Goal: Entertainment & Leisure: Browse casually

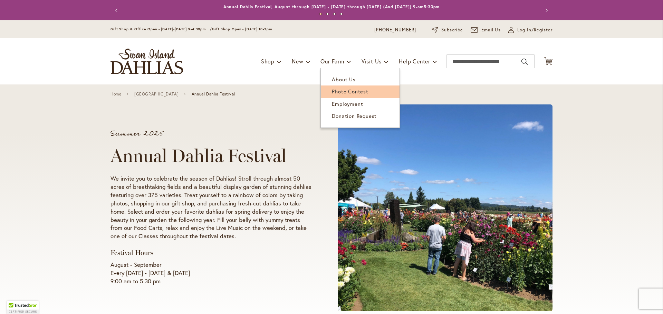
click at [346, 91] on span "Photo Contest" at bounding box center [350, 91] width 36 height 7
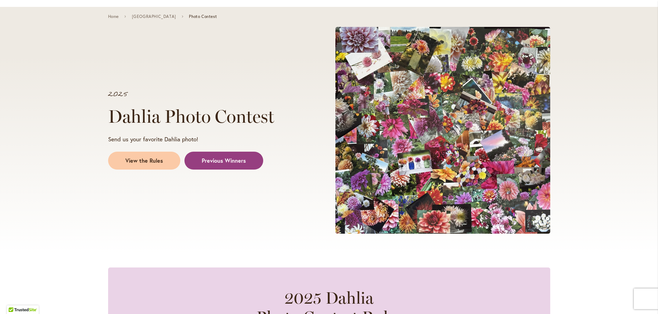
scroll to position [138, 0]
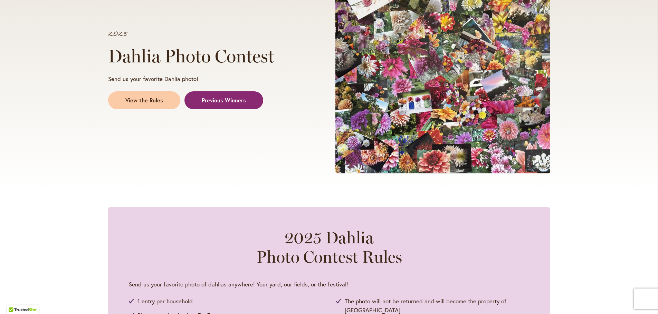
click at [215, 98] on span "Previous Winners" at bounding box center [224, 101] width 44 height 8
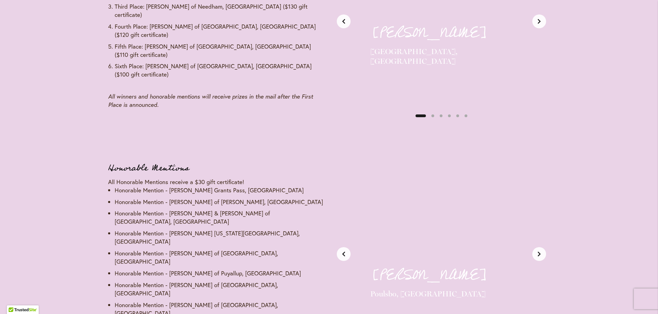
scroll to position [881, 0]
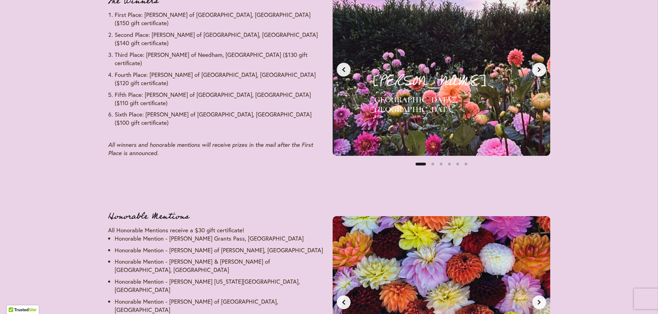
click at [541, 74] on button "Next slide" at bounding box center [539, 70] width 14 height 14
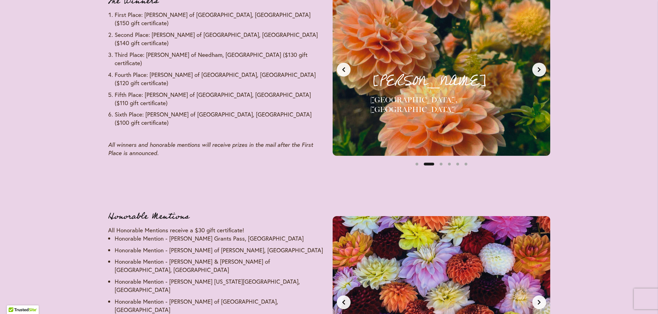
click at [541, 74] on button "Next slide" at bounding box center [539, 70] width 14 height 14
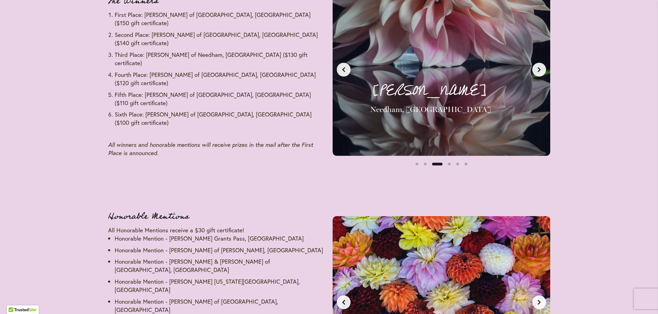
click at [541, 74] on button "Next slide" at bounding box center [539, 70] width 14 height 14
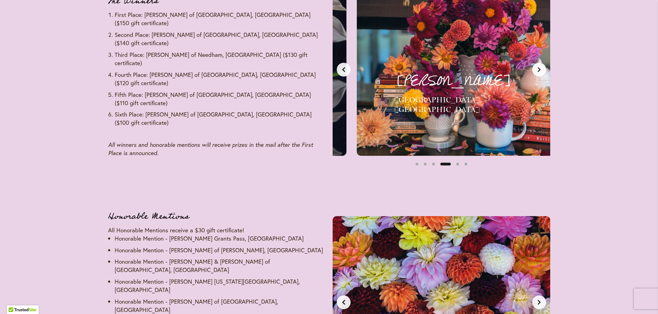
scroll to position [0, 684]
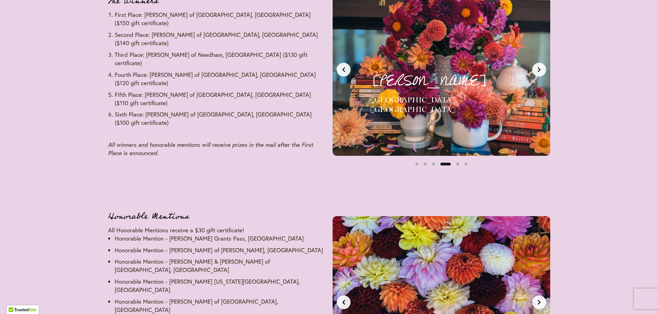
click at [541, 74] on button "Next slide" at bounding box center [539, 70] width 14 height 14
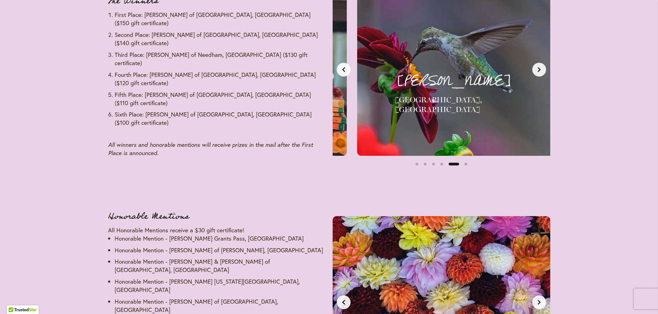
scroll to position [0, 911]
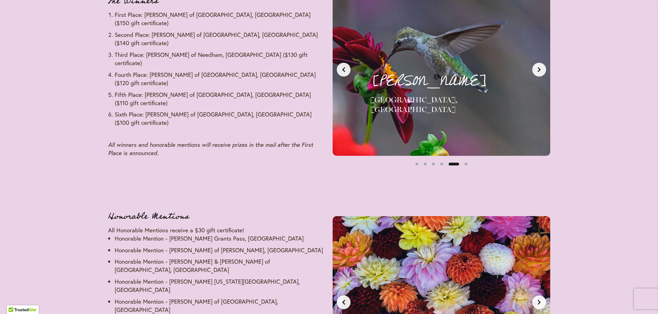
click at [541, 74] on button "Next slide" at bounding box center [539, 70] width 14 height 14
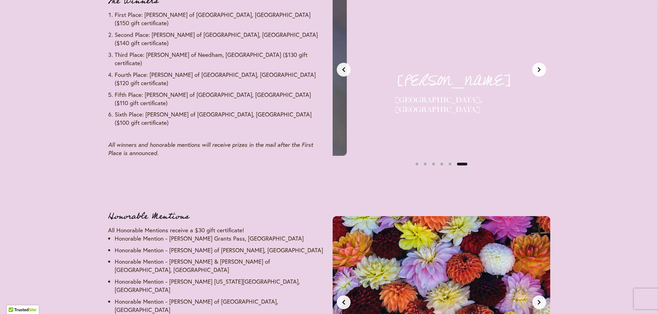
scroll to position [0, 1139]
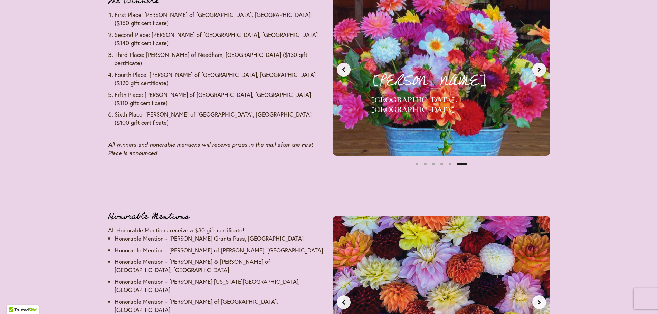
click at [541, 74] on button "Next slide" at bounding box center [539, 70] width 14 height 14
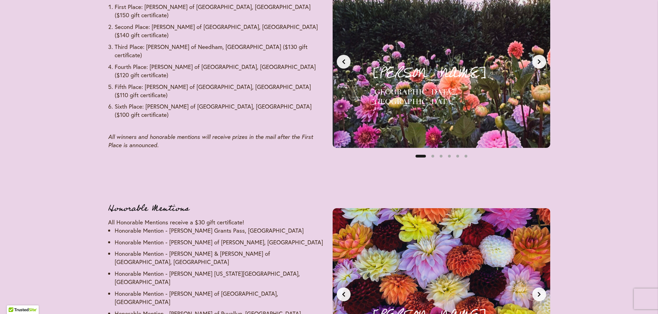
scroll to position [985, 0]
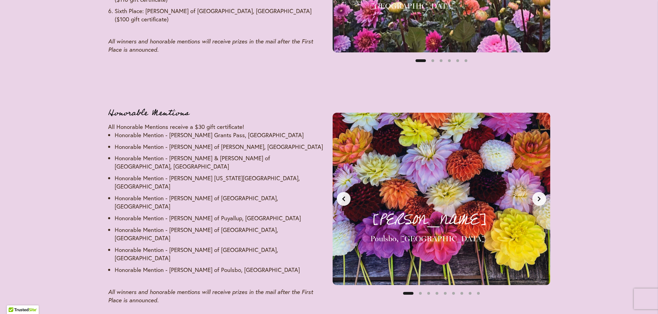
click at [539, 197] on icon "Next slide" at bounding box center [538, 199] width 3 height 5
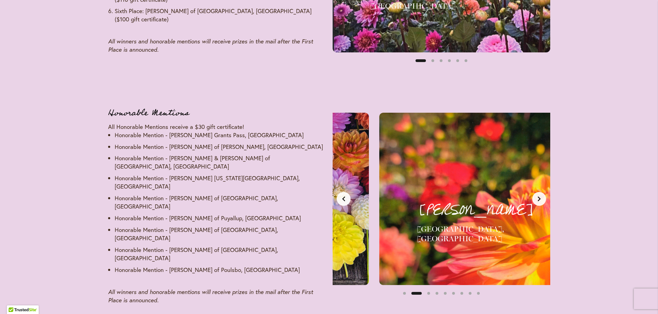
scroll to position [0, 228]
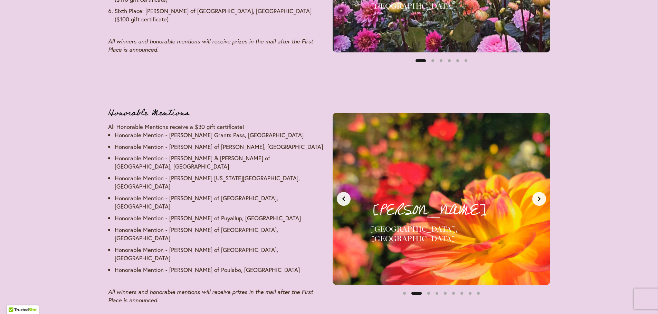
click at [539, 197] on icon "Next slide" at bounding box center [538, 199] width 3 height 5
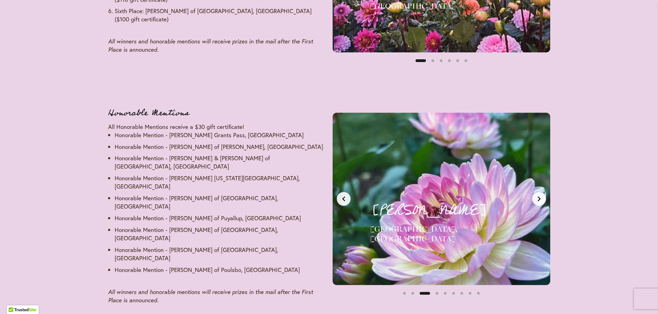
click at [539, 197] on icon "Next slide" at bounding box center [538, 199] width 3 height 5
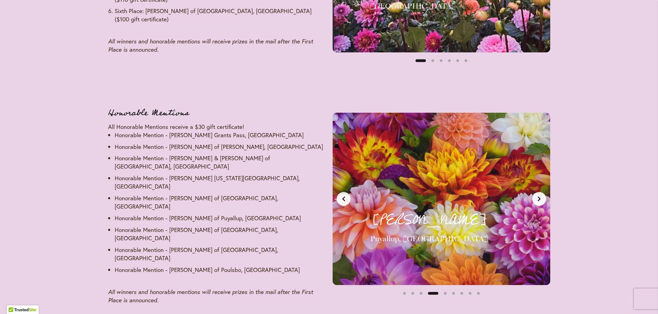
click at [539, 197] on icon "Next slide" at bounding box center [538, 199] width 3 height 5
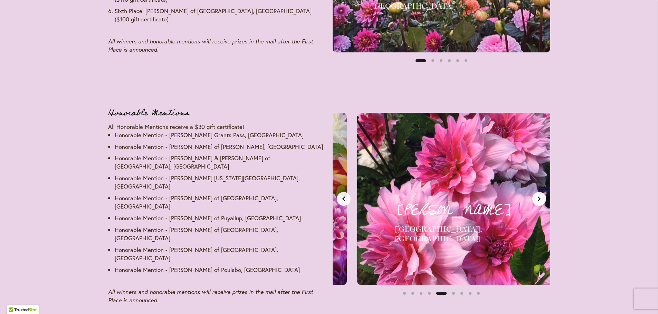
scroll to position [0, 911]
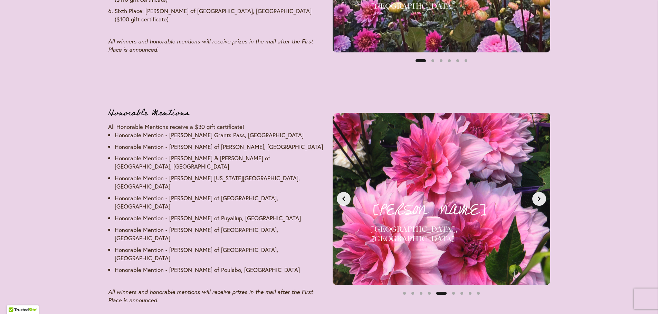
click at [539, 197] on icon "Next slide" at bounding box center [538, 199] width 3 height 5
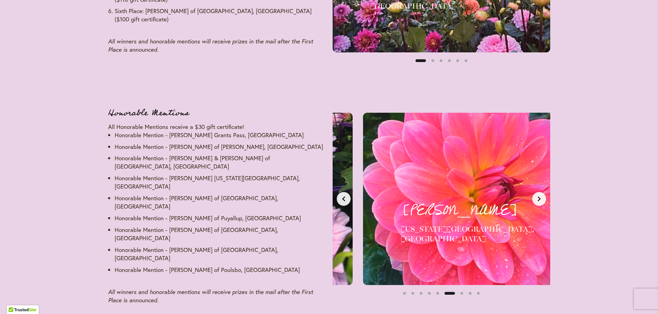
scroll to position [0, 1139]
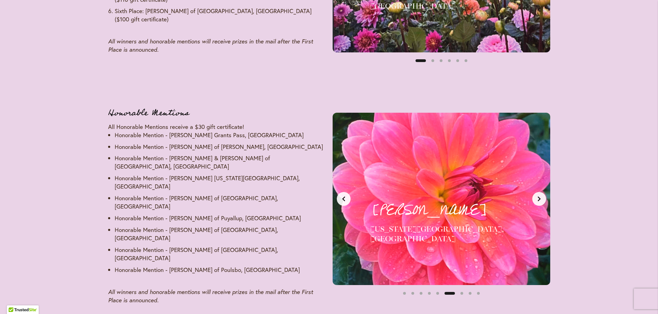
click at [539, 197] on icon "Next slide" at bounding box center [538, 199] width 3 height 5
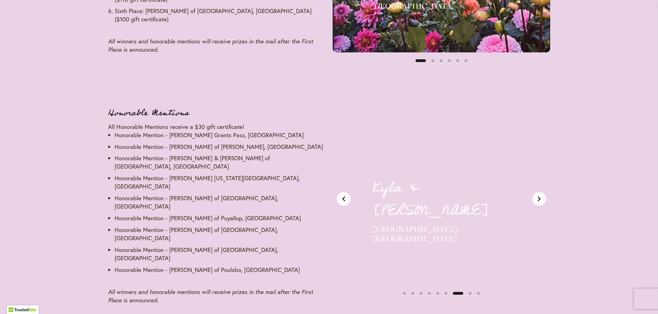
scroll to position [0, 1367]
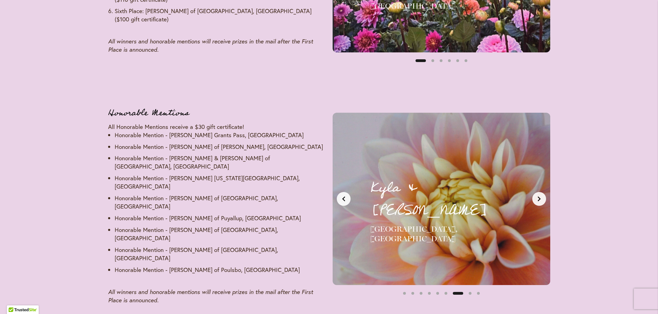
click at [539, 197] on icon "Next slide" at bounding box center [538, 199] width 3 height 5
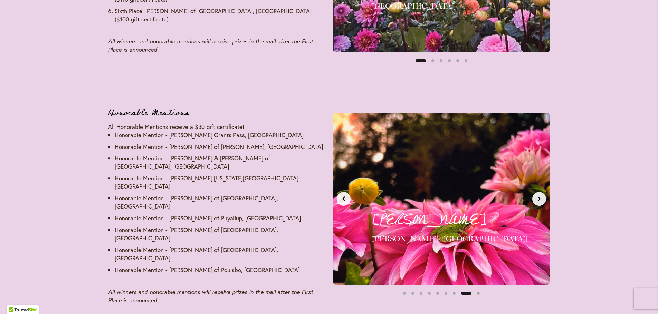
click at [539, 197] on icon "Next slide" at bounding box center [538, 199] width 3 height 5
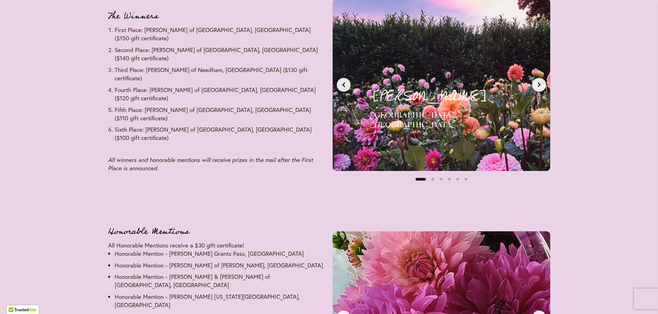
scroll to position [881, 0]
